Goal: Information Seeking & Learning: Find contact information

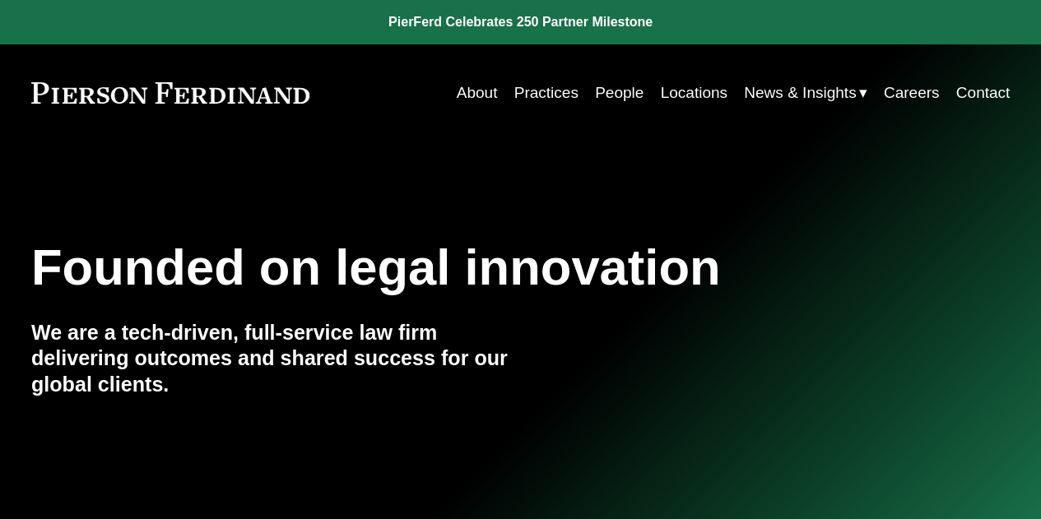
click at [615, 96] on link "People" at bounding box center [619, 92] width 49 height 31
click at [698, 88] on link "Locations" at bounding box center [693, 92] width 67 height 31
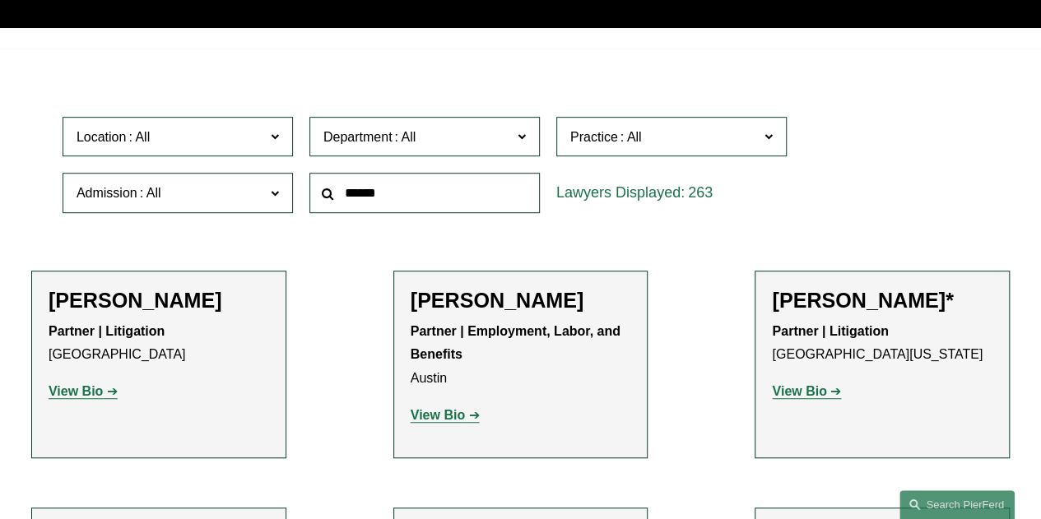
scroll to position [394, 0]
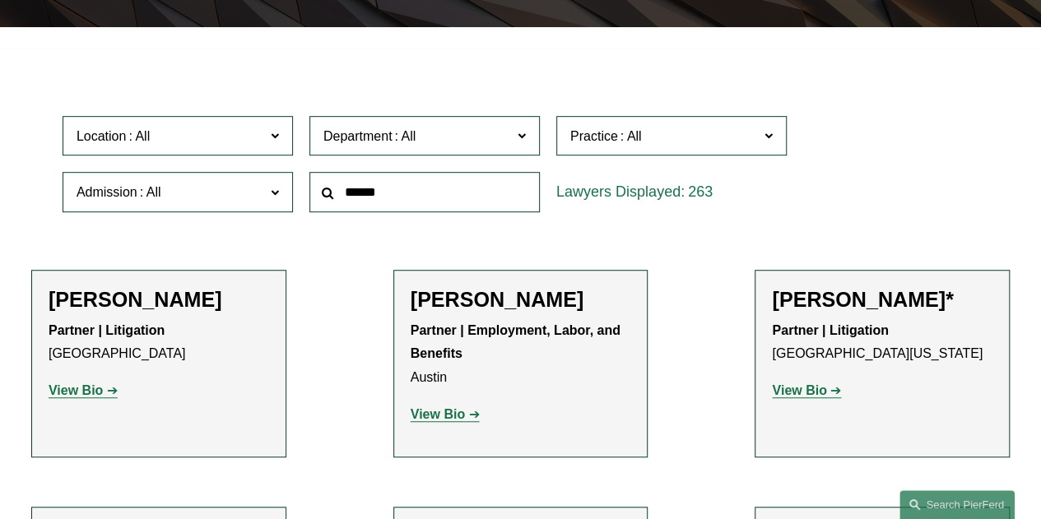
click at [833, 398] on link "View Bio" at bounding box center [806, 391] width 69 height 14
click at [418, 192] on input "text" at bounding box center [424, 192] width 230 height 40
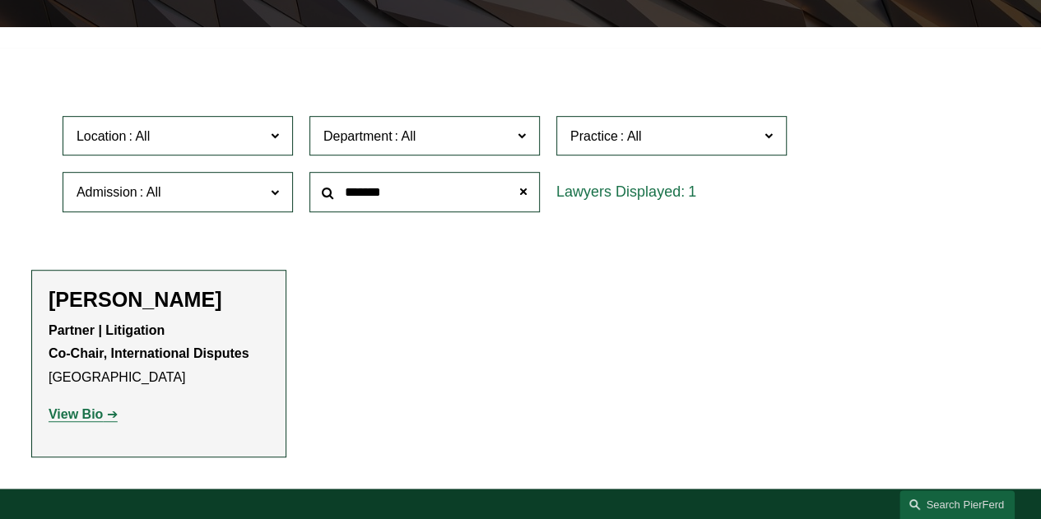
type input "*******"
click at [95, 416] on strong "View Bio" at bounding box center [76, 414] width 54 height 14
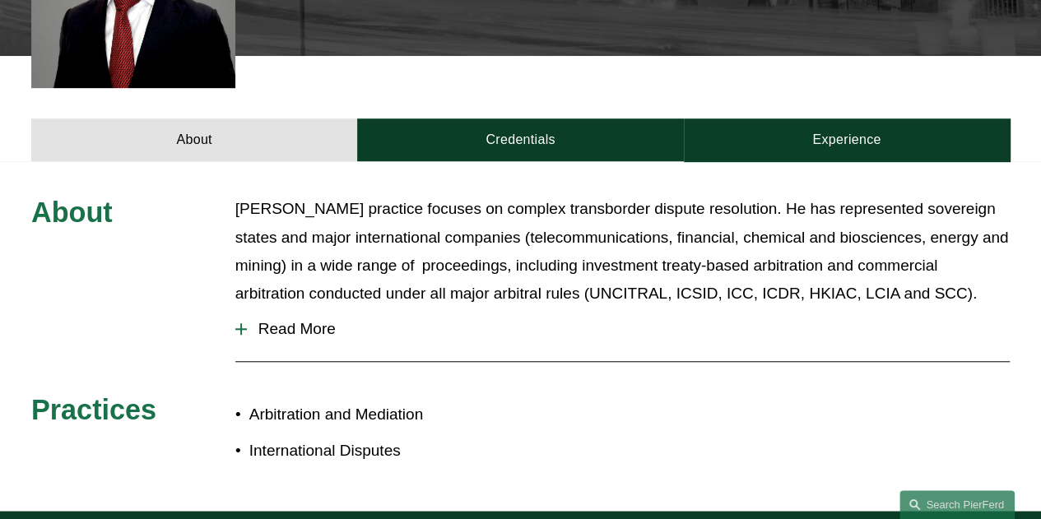
scroll to position [523, 0]
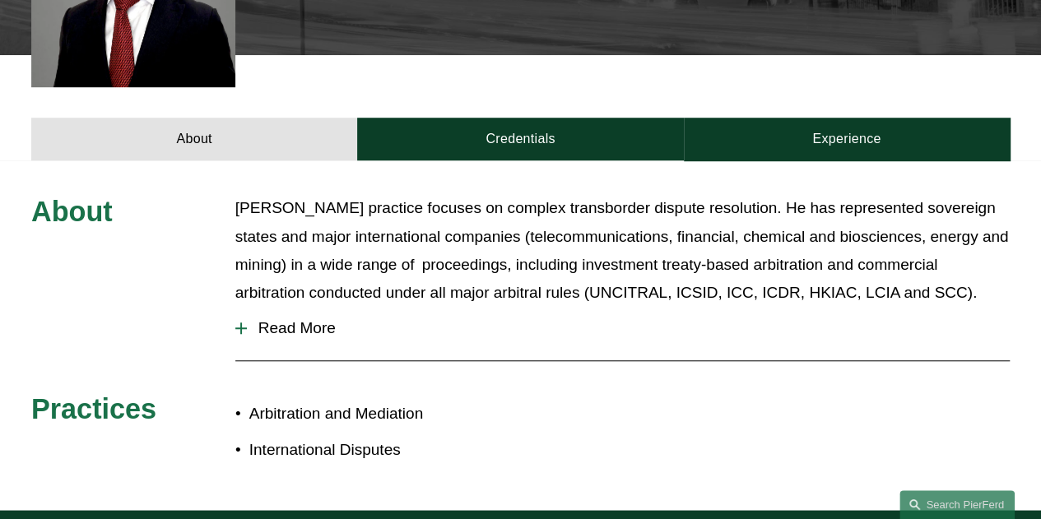
click at [273, 336] on span "Read More" at bounding box center [628, 328] width 763 height 18
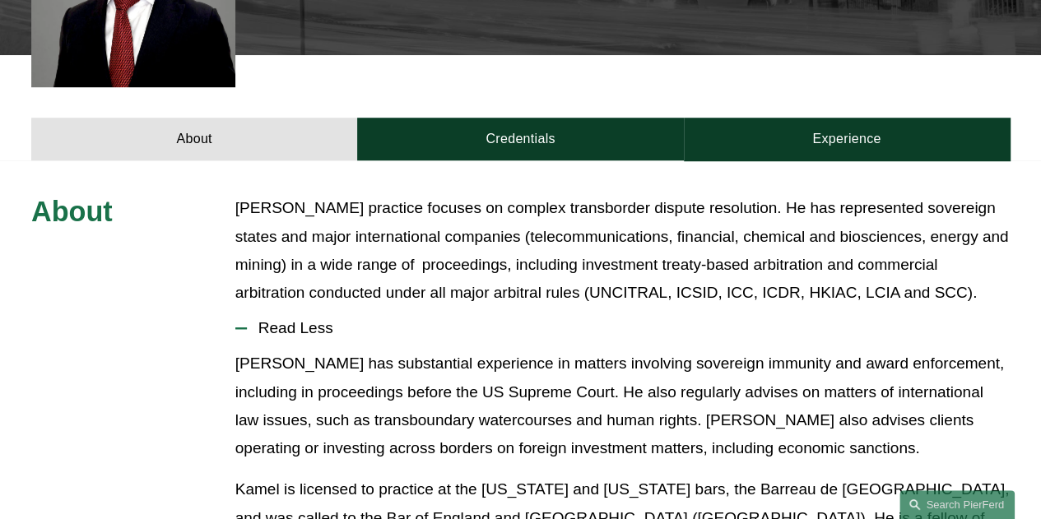
click at [273, 336] on span "Read Less" at bounding box center [628, 328] width 763 height 18
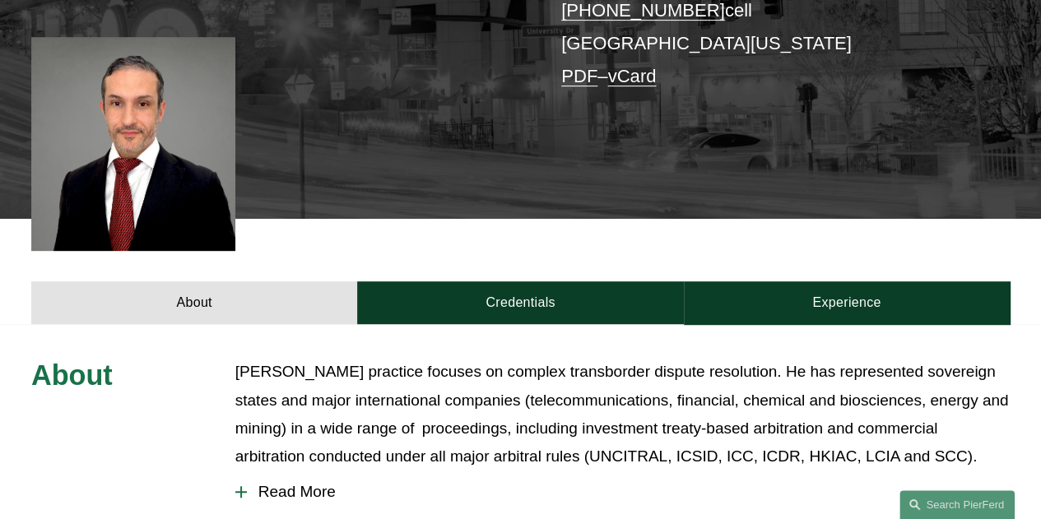
scroll to position [357, 0]
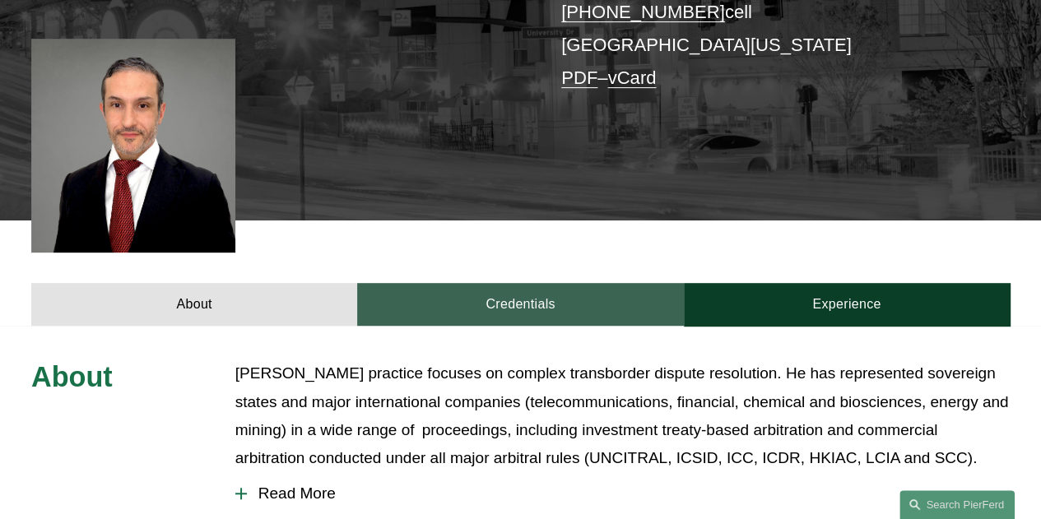
click at [511, 302] on link "Credentials" at bounding box center [520, 304] width 326 height 42
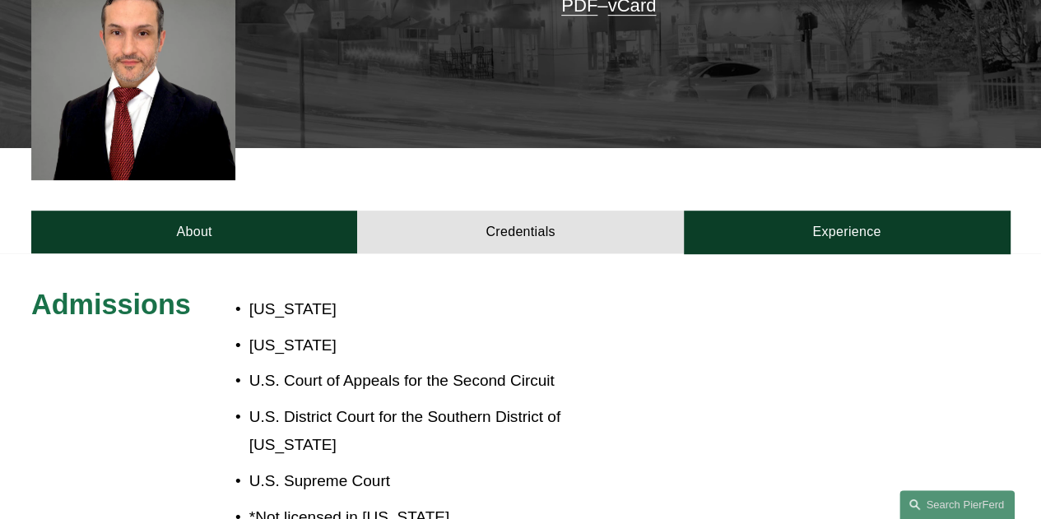
scroll to position [429, 0]
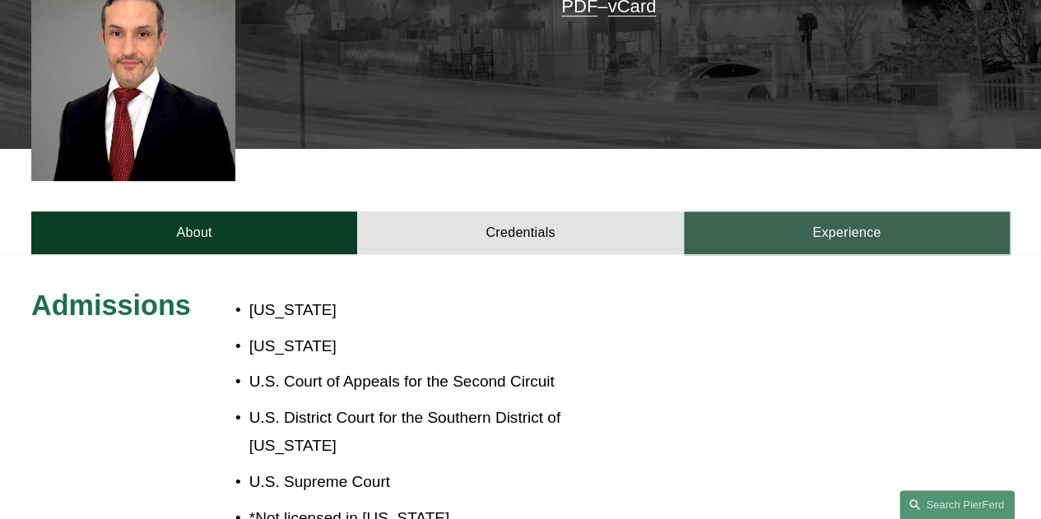
click at [841, 251] on link "Experience" at bounding box center [847, 233] width 326 height 42
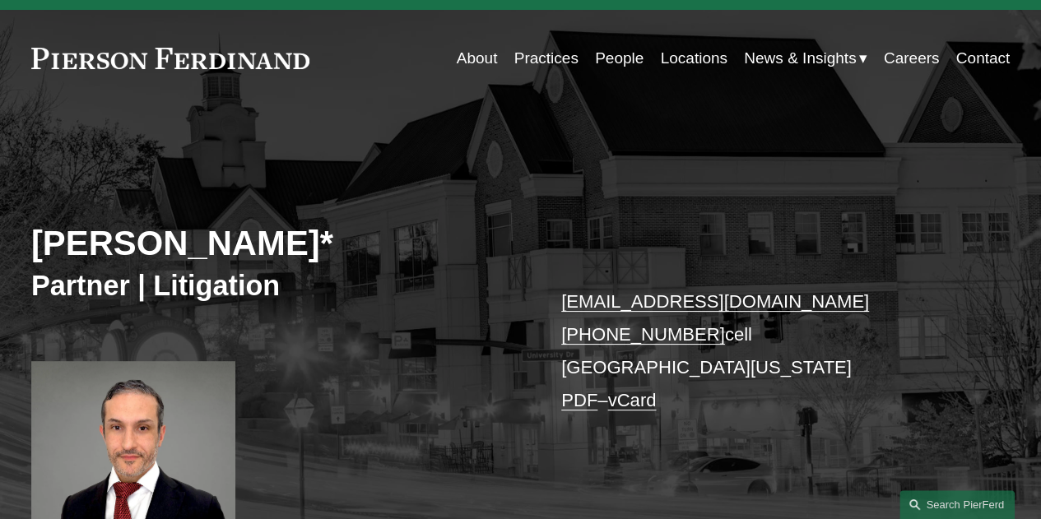
scroll to position [0, 0]
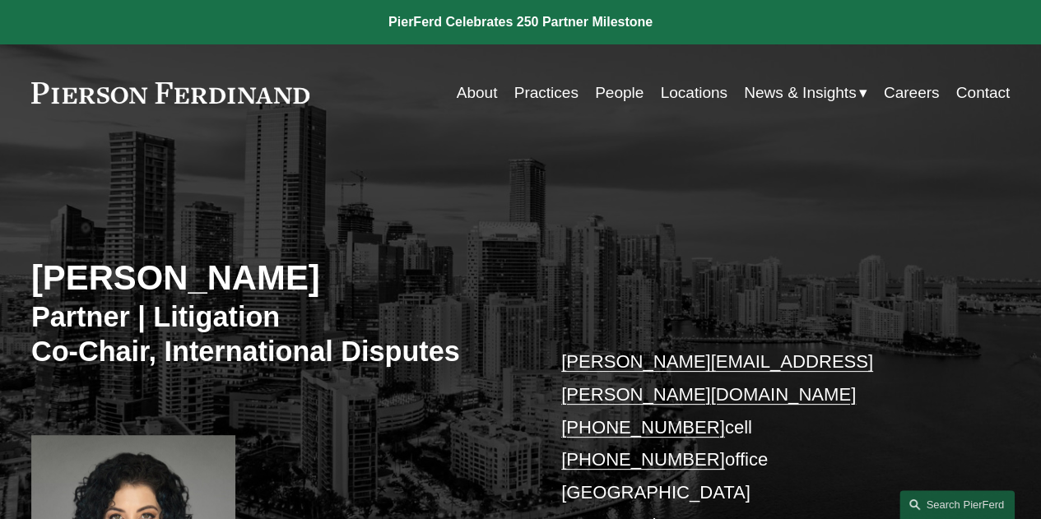
scroll to position [122, 0]
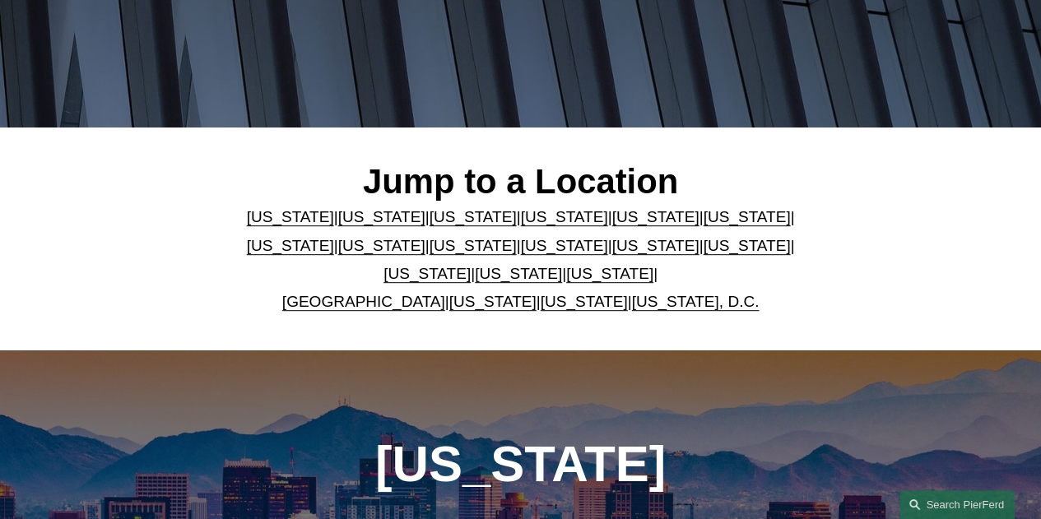
scroll to position [295, 0]
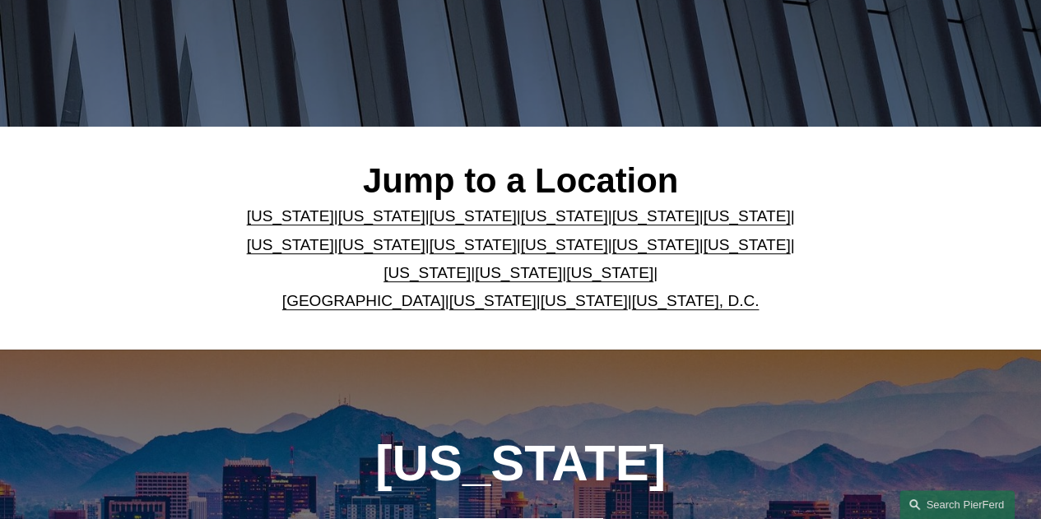
click at [672, 304] on link "Washington, D.C." at bounding box center [696, 300] width 128 height 17
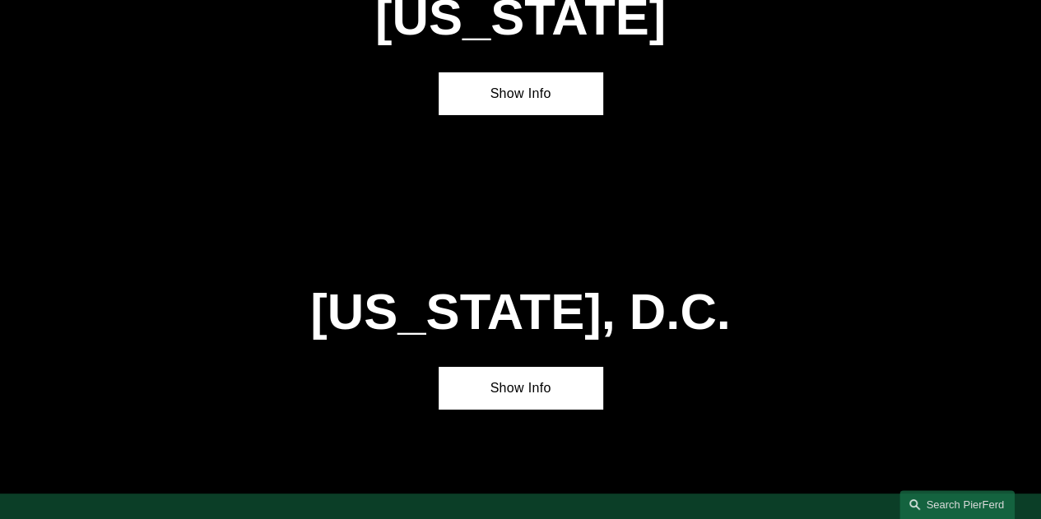
scroll to position [6014, 0]
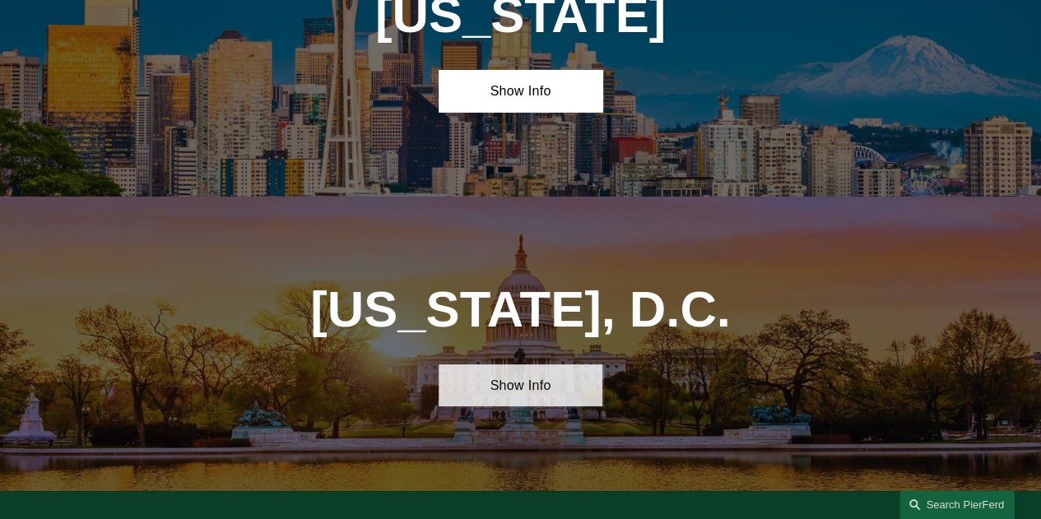
click at [565, 365] on link "Show Info" at bounding box center [520, 386] width 163 height 42
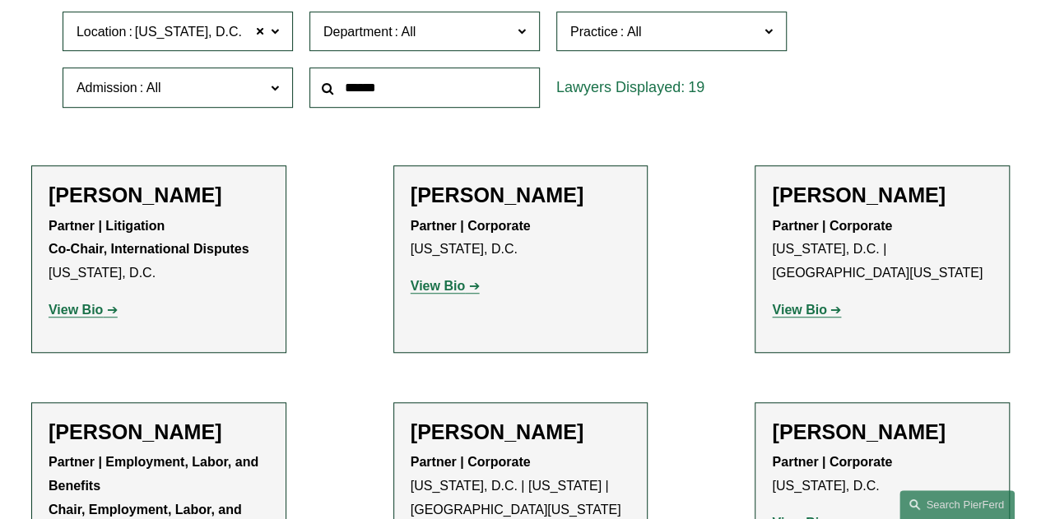
scroll to position [501, 0]
